Goal: Book appointment/travel/reservation

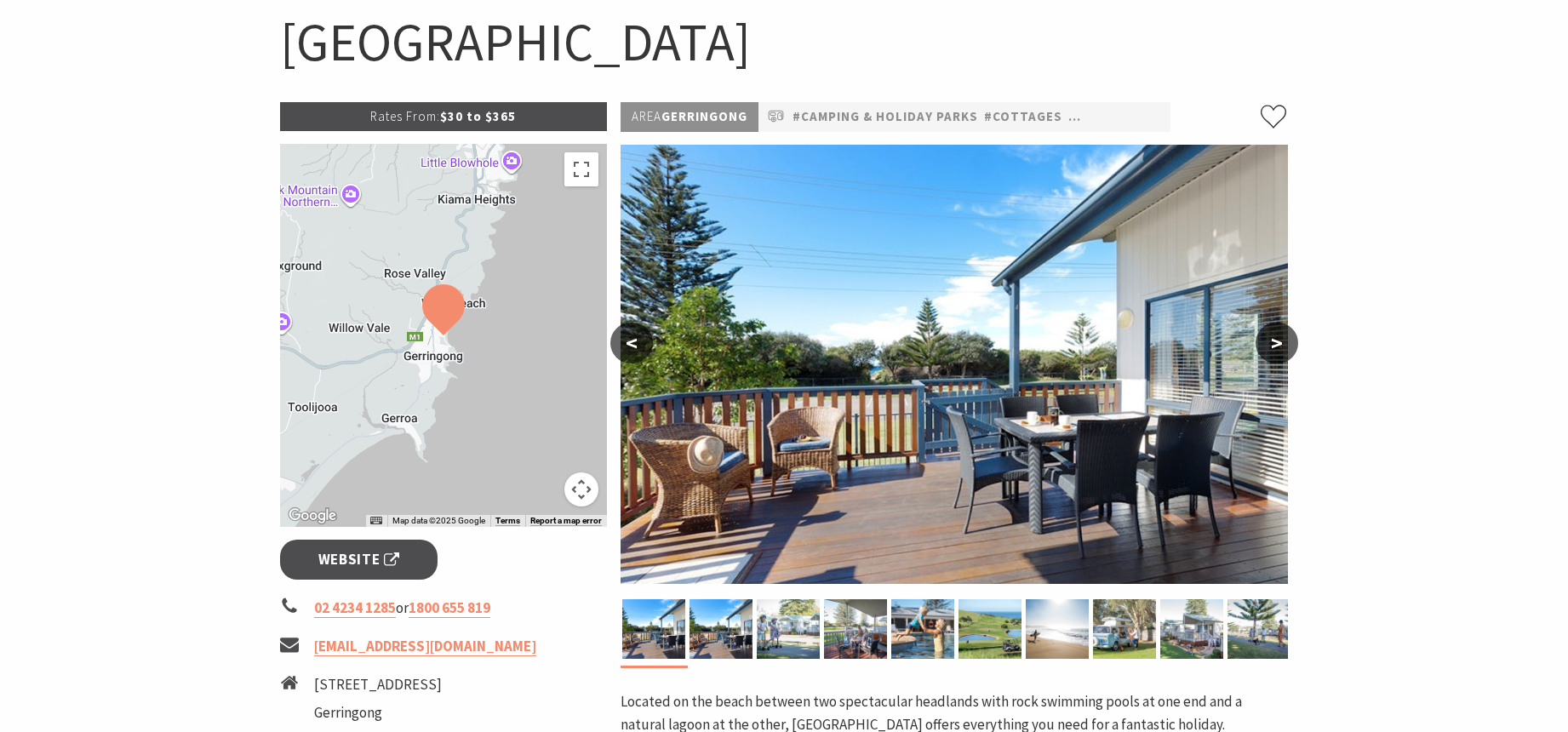
scroll to position [170, 0]
click at [785, 658] on img at bounding box center [788, 629] width 63 height 60
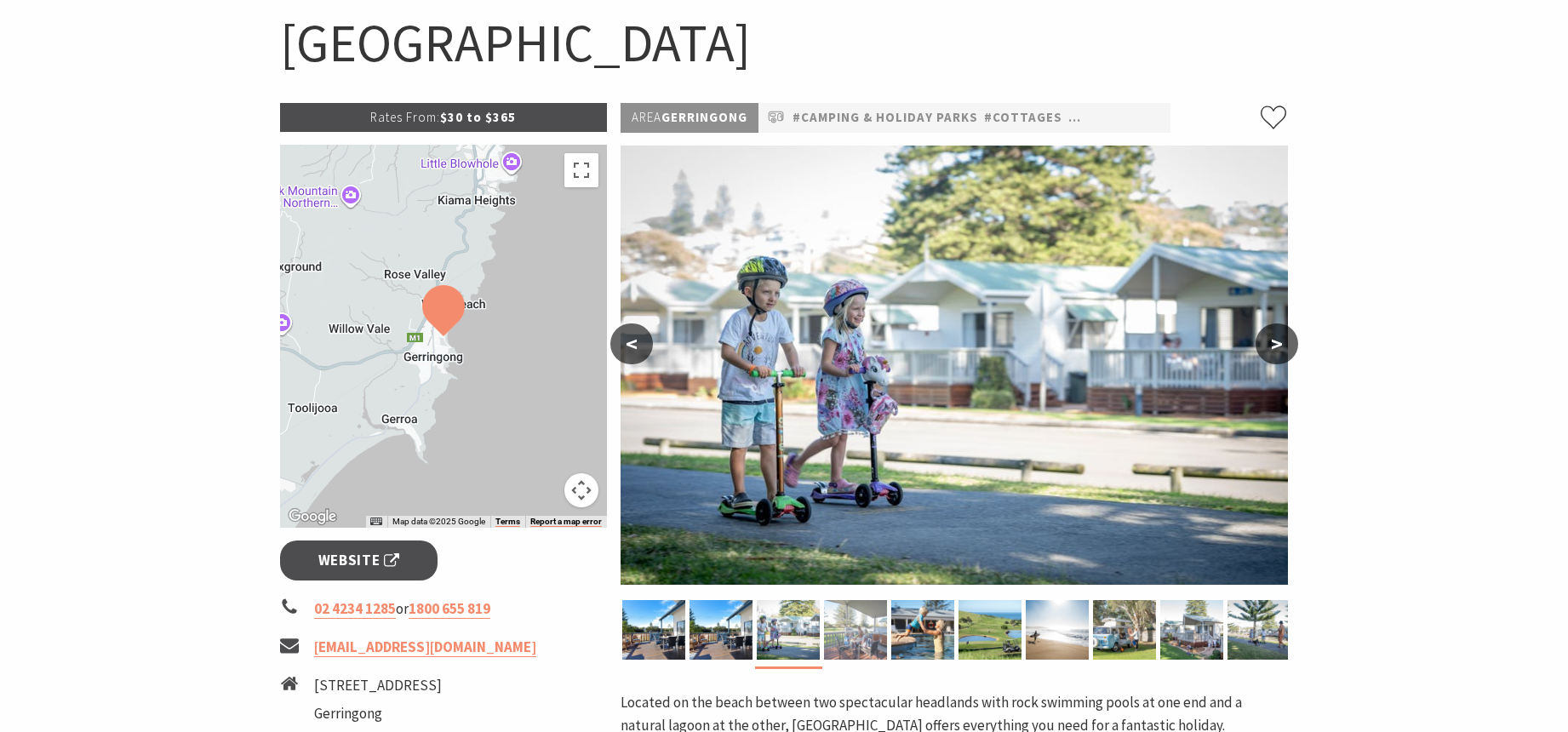
click at [857, 639] on img at bounding box center [856, 629] width 63 height 60
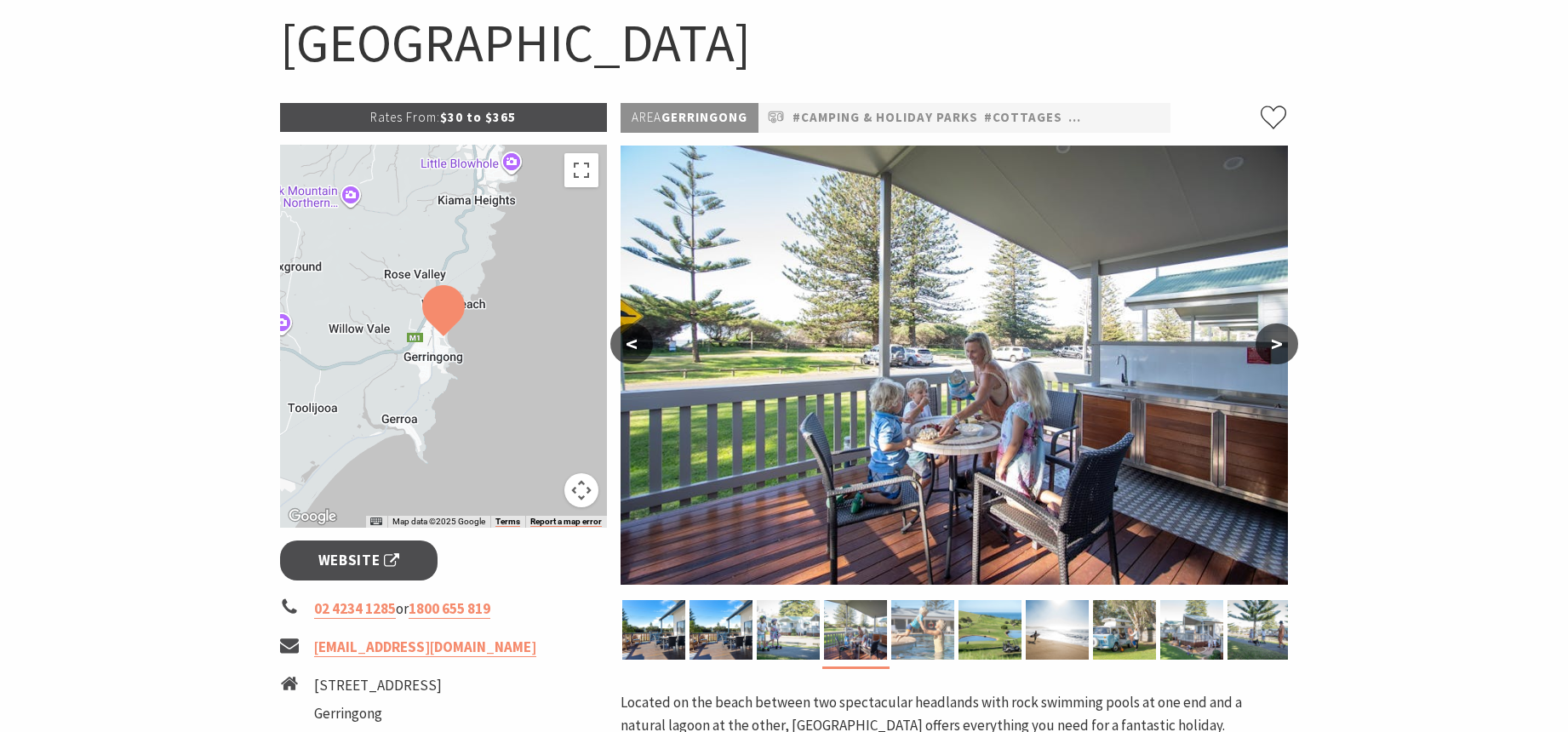
click at [925, 630] on img at bounding box center [922, 629] width 63 height 60
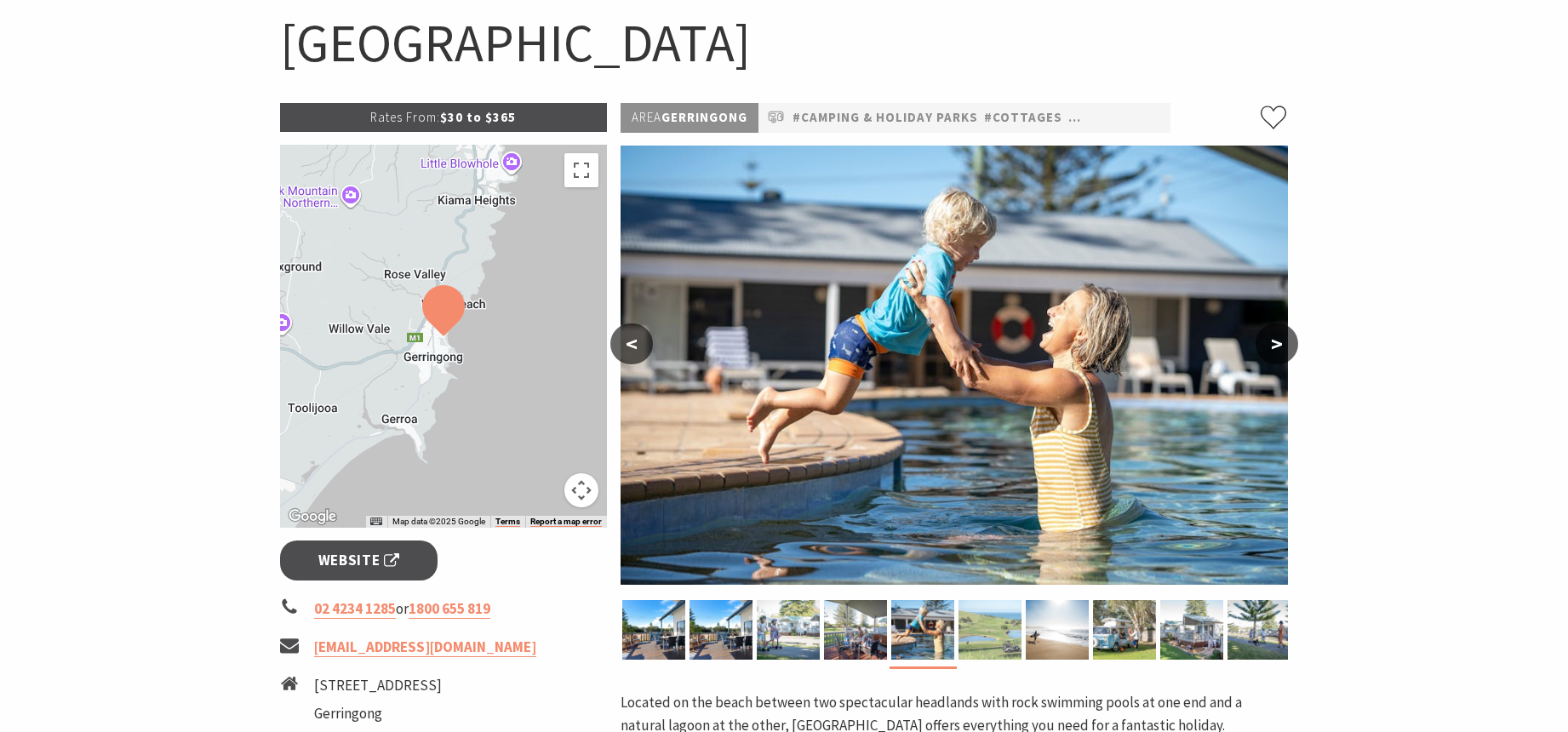
click at [973, 621] on img at bounding box center [990, 629] width 63 height 60
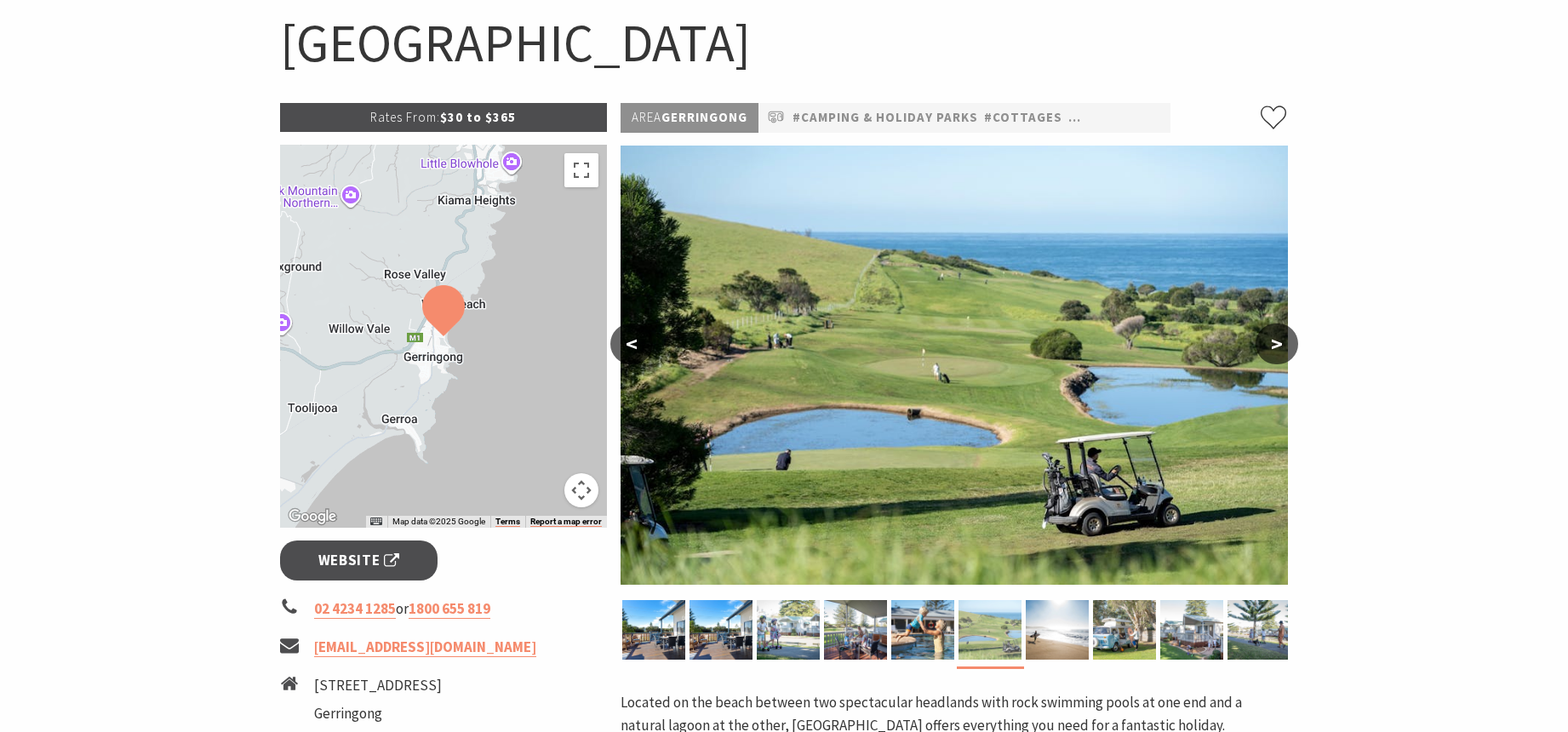
click at [1000, 619] on img at bounding box center [990, 629] width 63 height 60
click at [1042, 618] on img at bounding box center [1057, 629] width 63 height 60
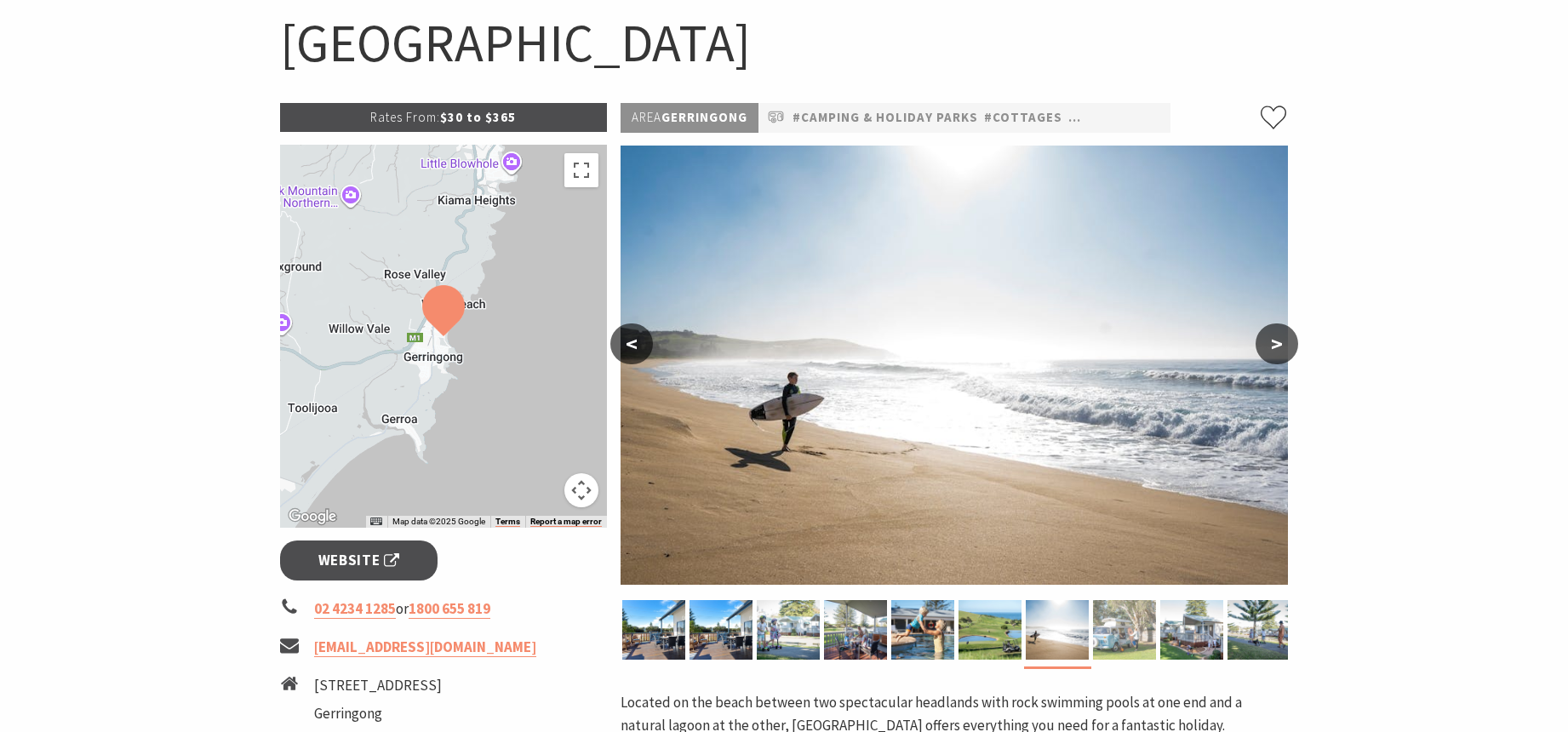
click at [1143, 623] on img at bounding box center [1124, 629] width 63 height 60
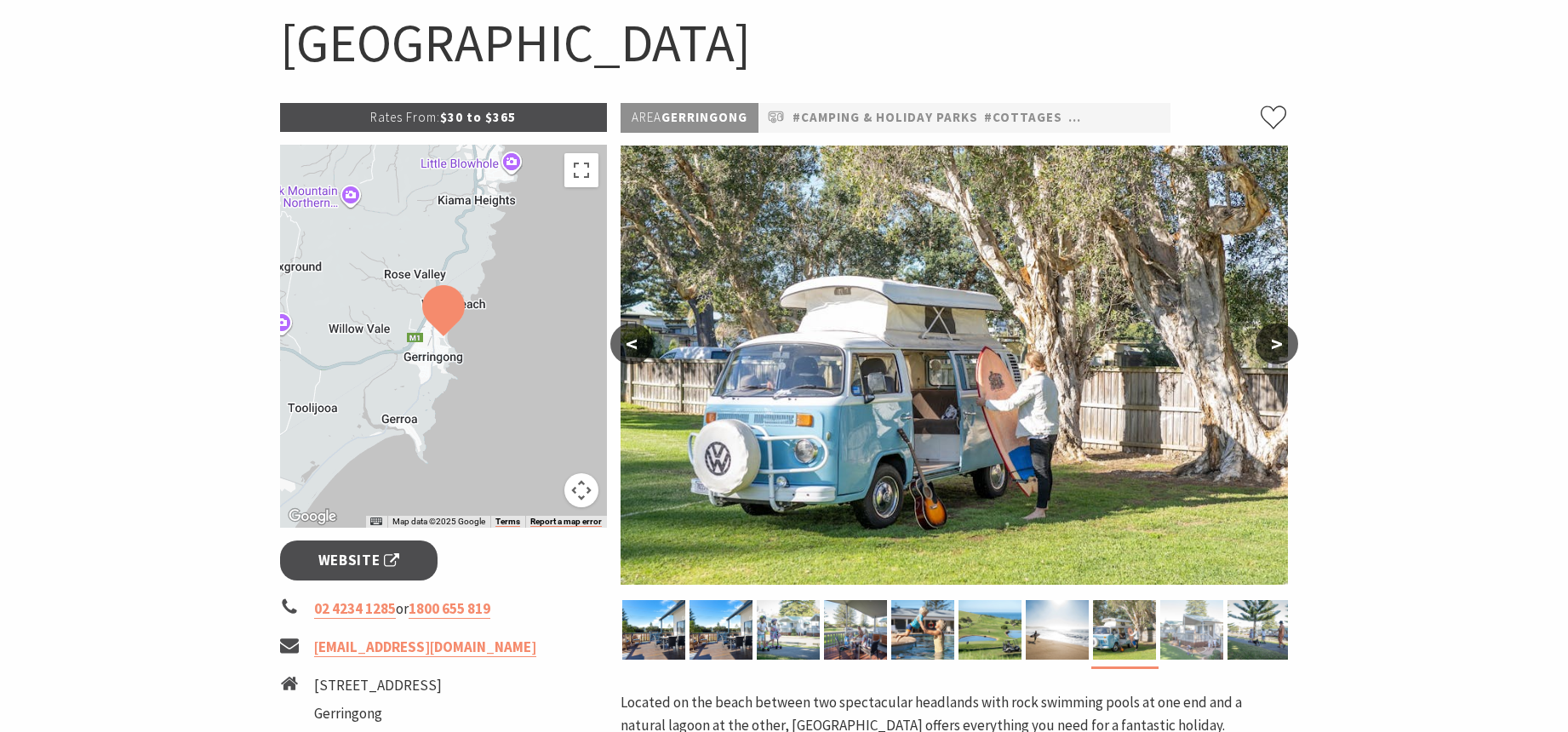
click at [1170, 624] on img at bounding box center [1192, 629] width 63 height 60
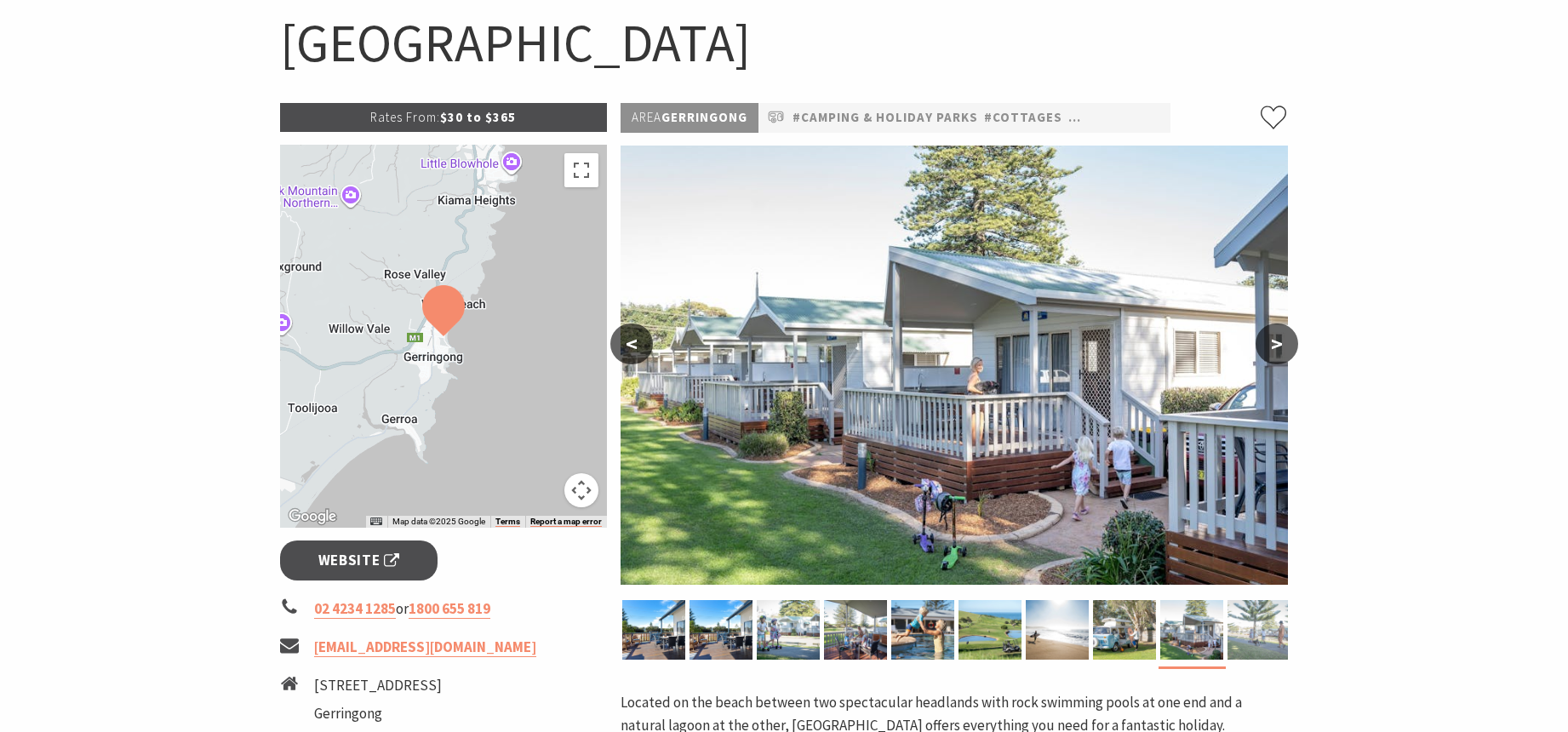
click at [1262, 632] on img at bounding box center [1259, 629] width 63 height 60
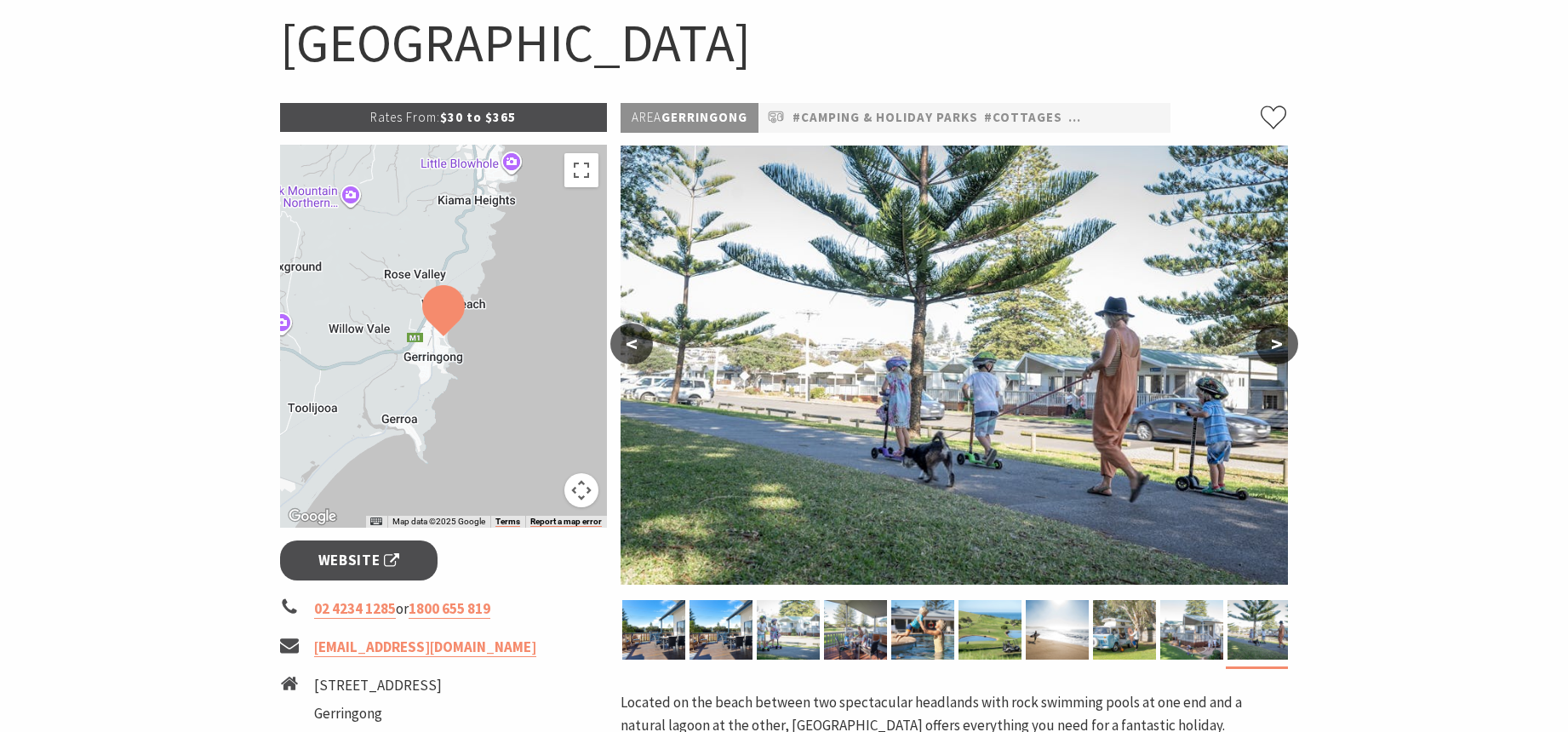
click at [701, 115] on p "Area Gerringong" at bounding box center [689, 117] width 138 height 30
click at [669, 121] on p "Area Gerringong" at bounding box center [689, 117] width 138 height 30
